Goal: Information Seeking & Learning: Find specific fact

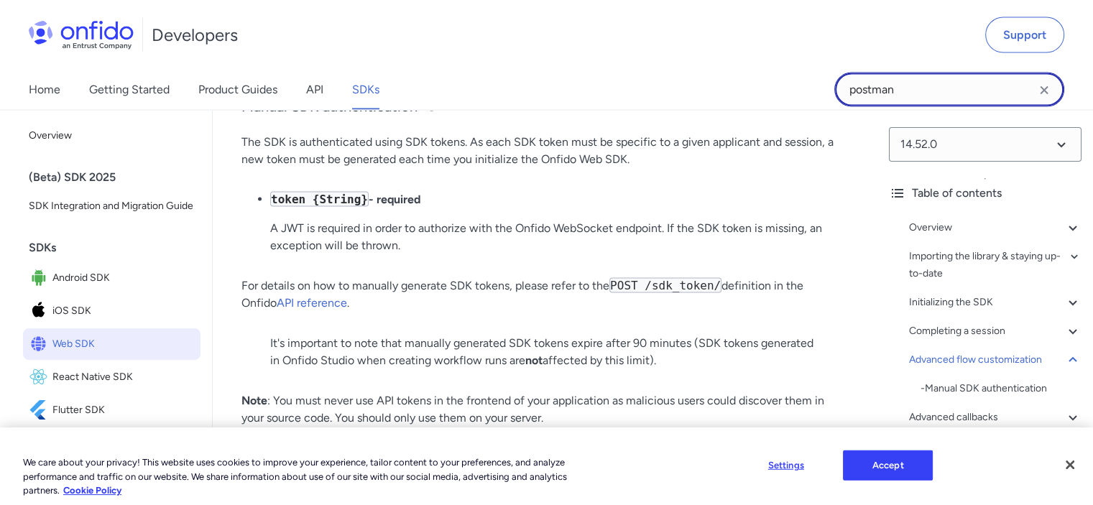
click at [911, 91] on input "postman" at bounding box center [950, 89] width 230 height 35
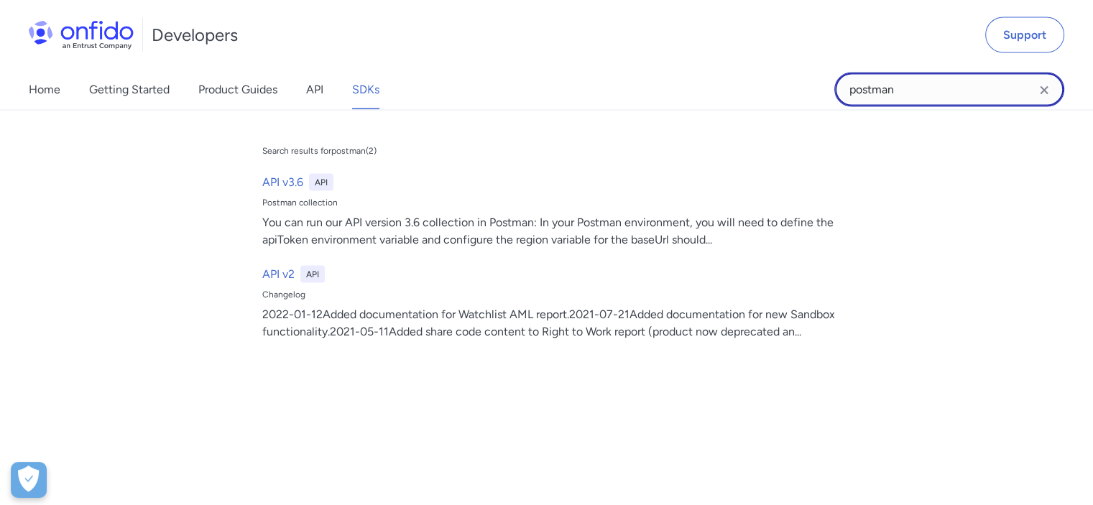
click at [876, 96] on input "postman" at bounding box center [950, 89] width 230 height 35
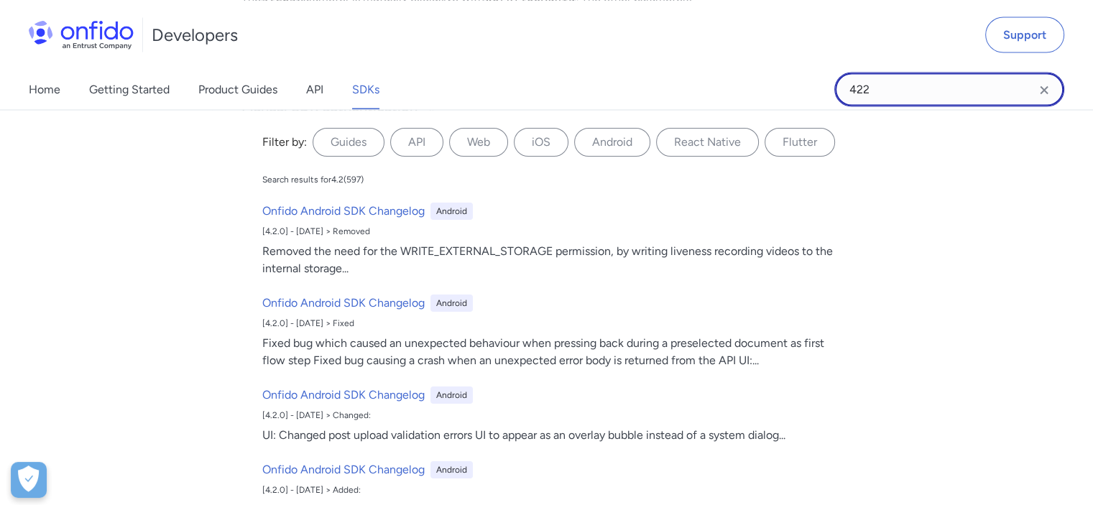
type input "422"
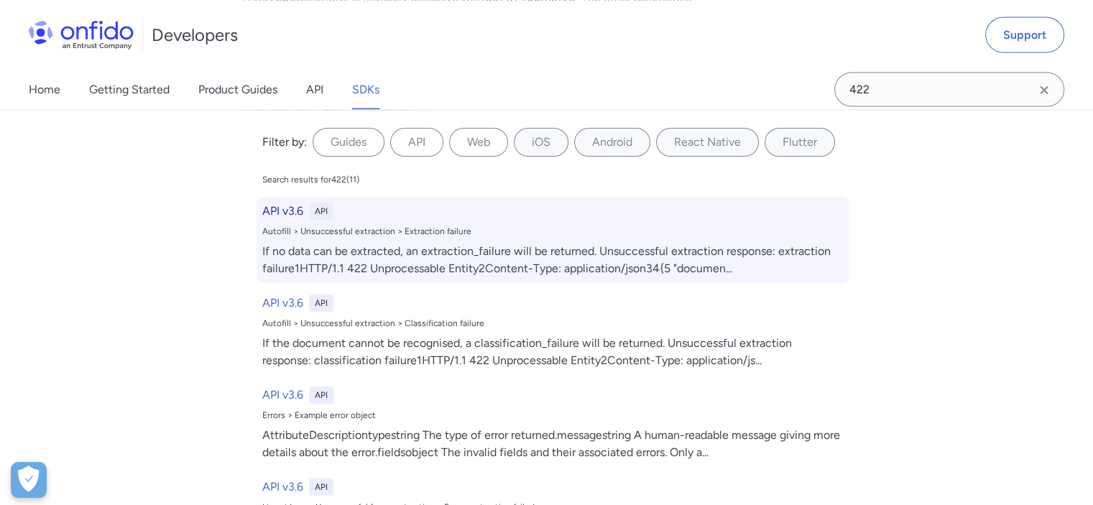
click at [282, 210] on h6 "API v3.6" at bounding box center [282, 210] width 41 height 17
select select "http"
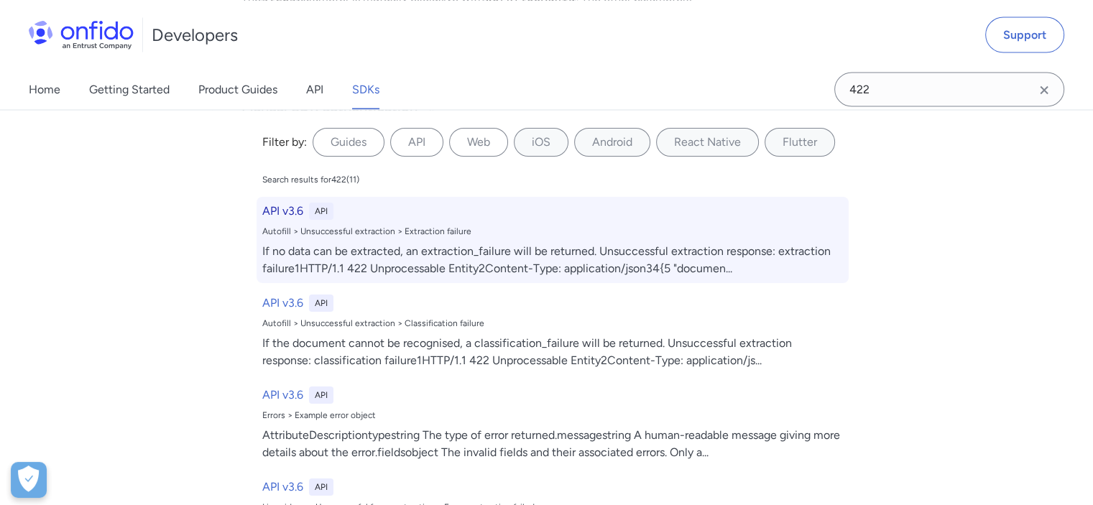
select select "http"
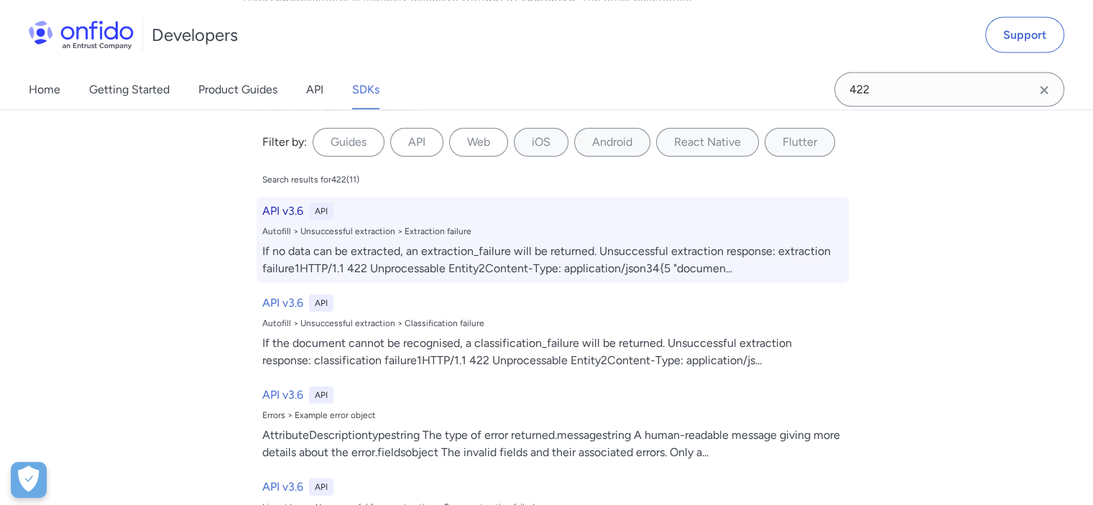
select select "http"
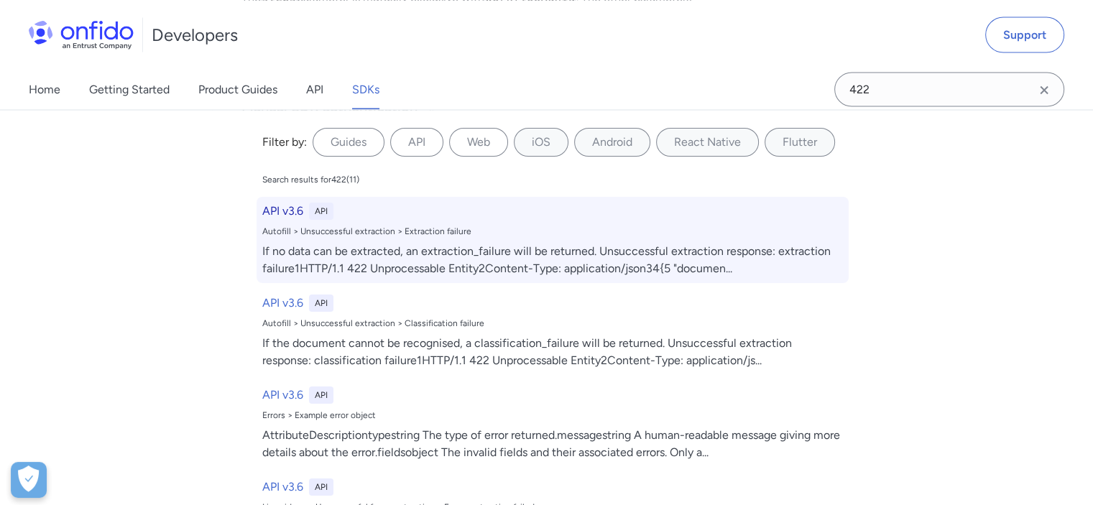
select select "http"
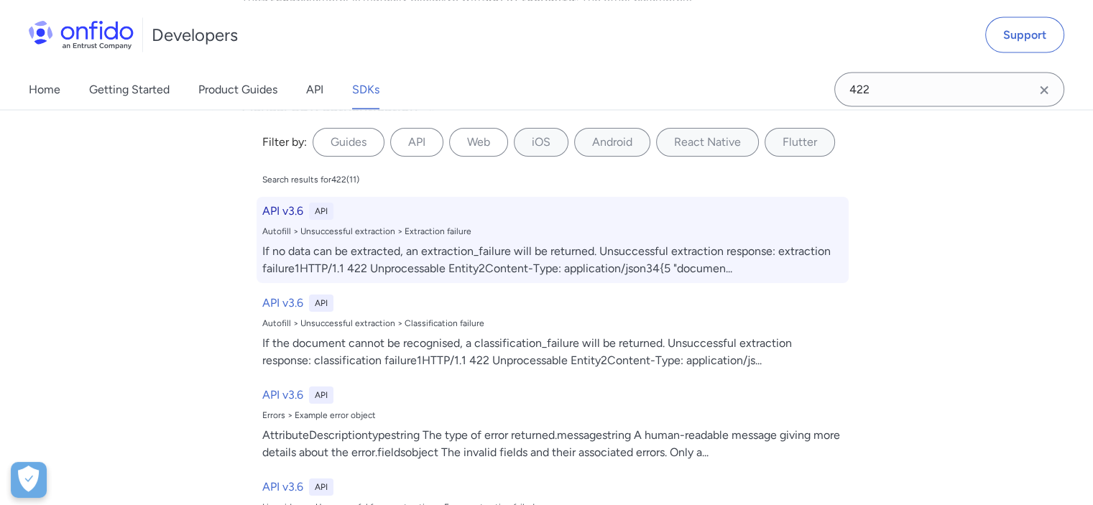
select select "http"
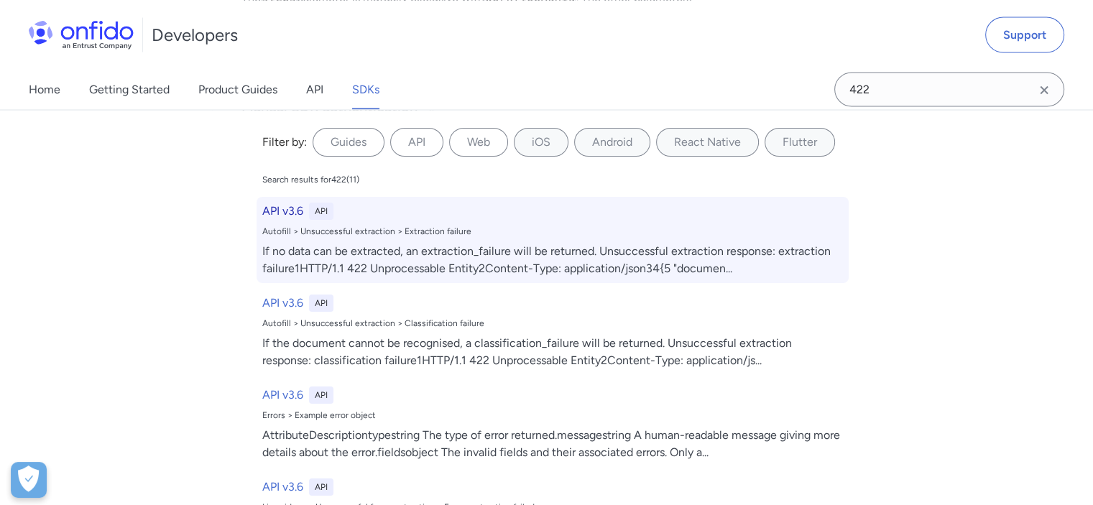
select select "http"
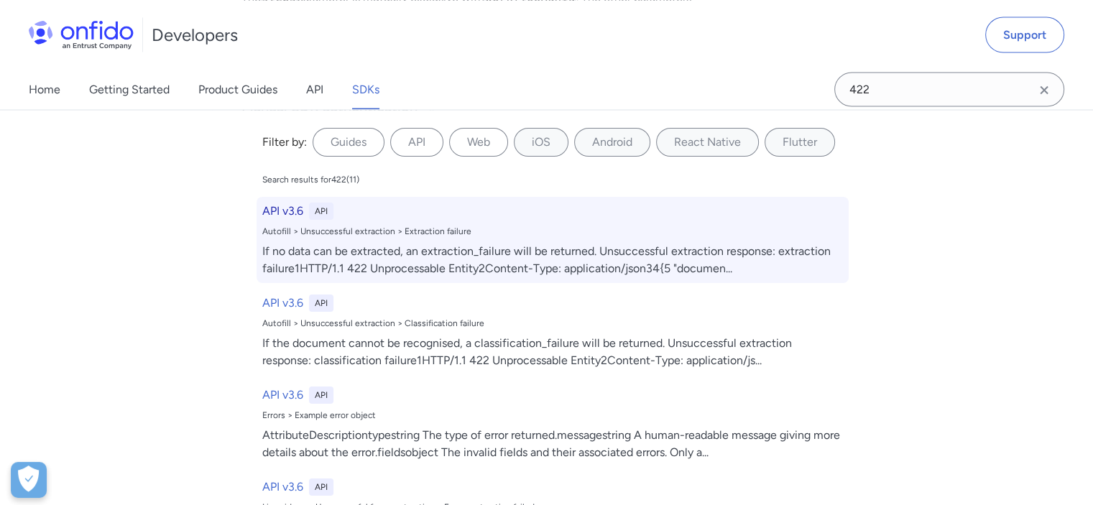
select select "http"
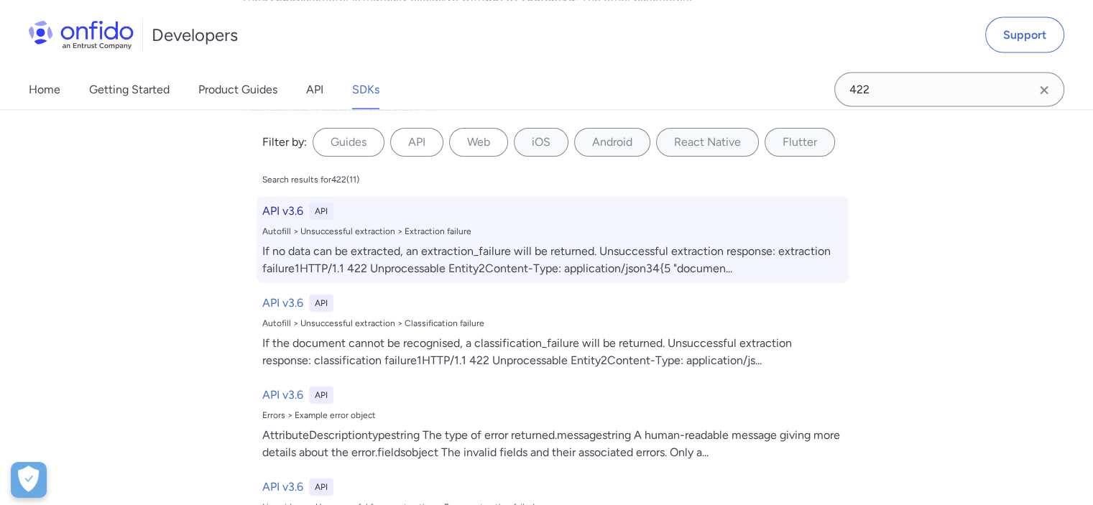
select select "http"
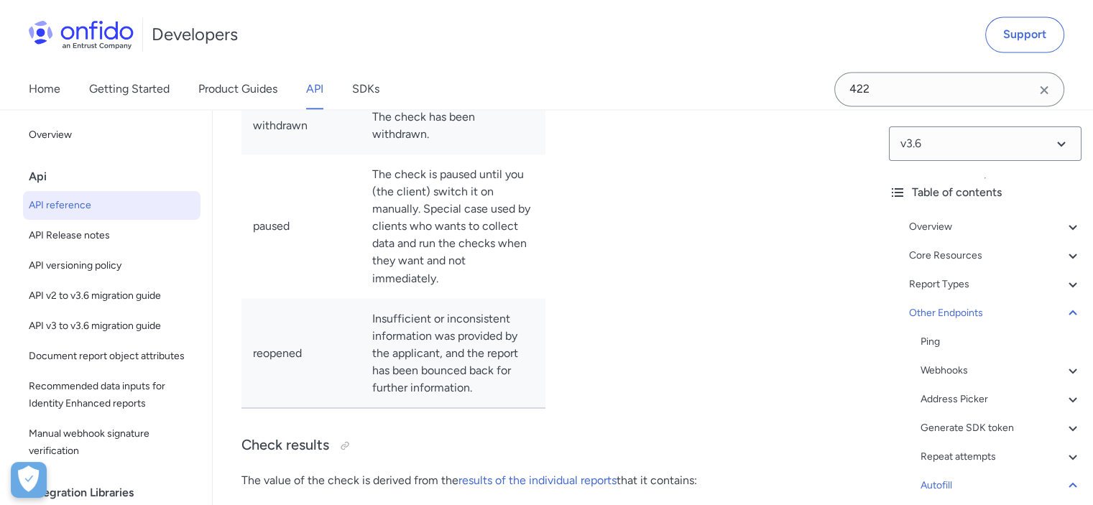
scroll to position [149812, 0]
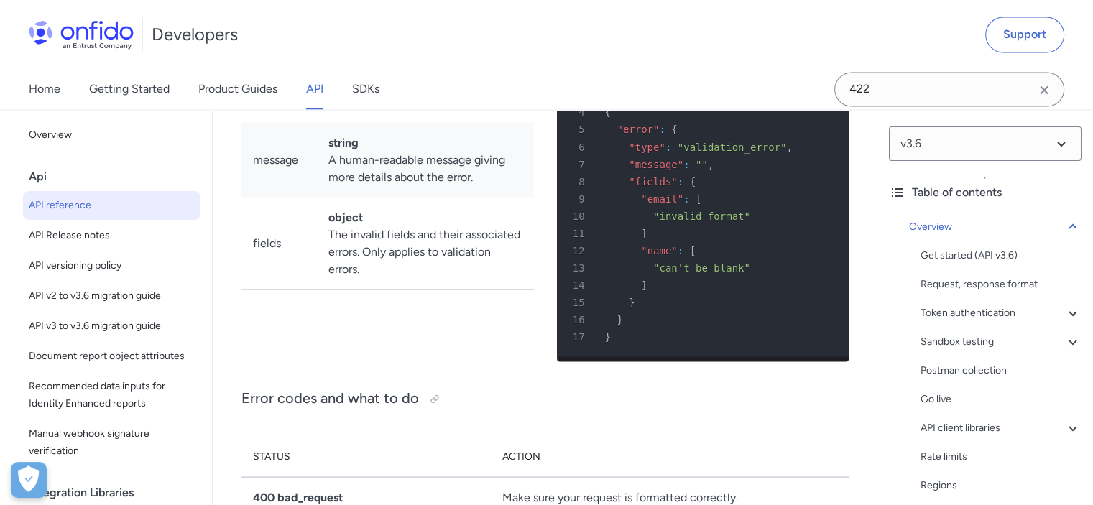
scroll to position [14585, 0]
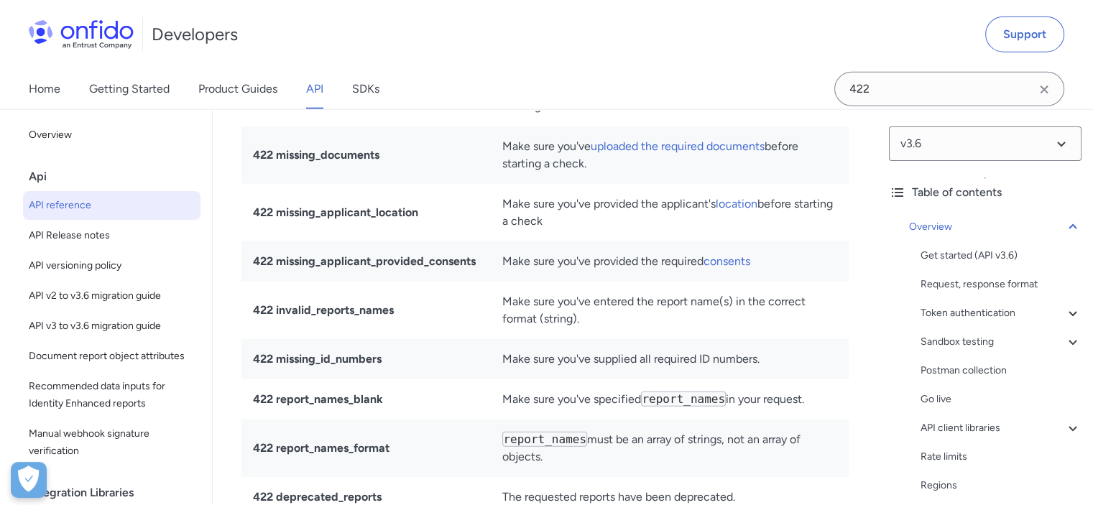
click at [318, 55] on strong "422 validation_error" at bounding box center [306, 49] width 106 height 14
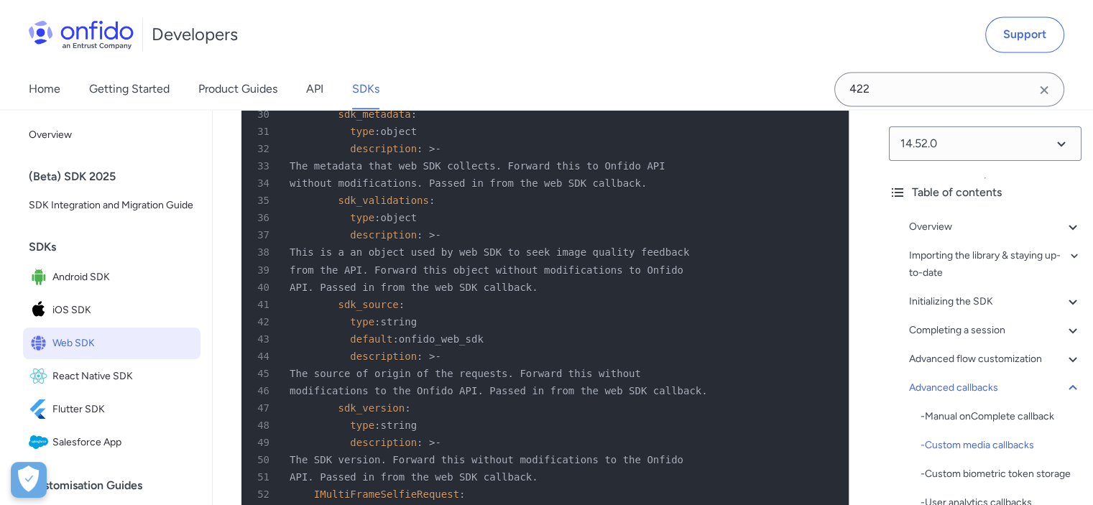
scroll to position [29511, 0]
